Goal: Task Accomplishment & Management: Use online tool/utility

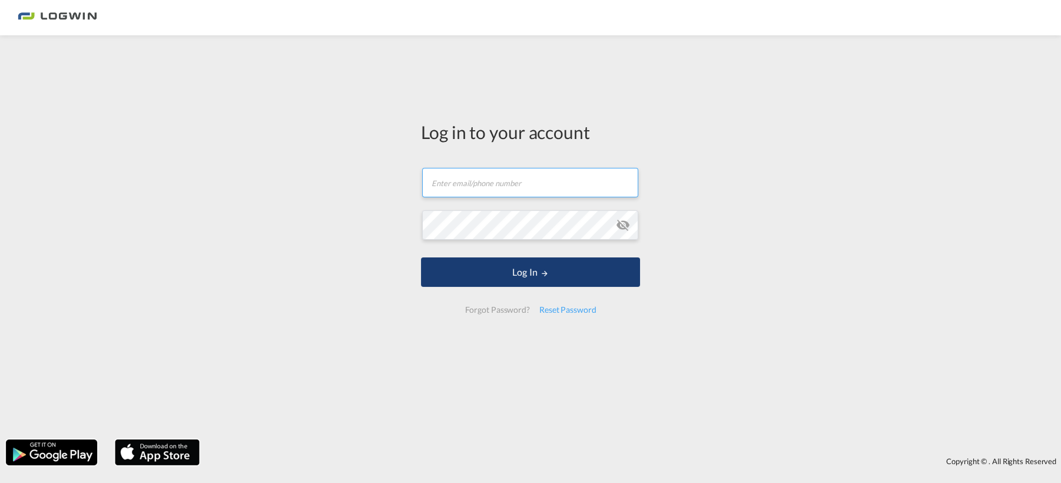
type input "[PERSON_NAME][EMAIL_ADDRESS][DOMAIN_NAME]"
click at [514, 277] on button "Log In" at bounding box center [530, 271] width 219 height 29
